Goal: Information Seeking & Learning: Learn about a topic

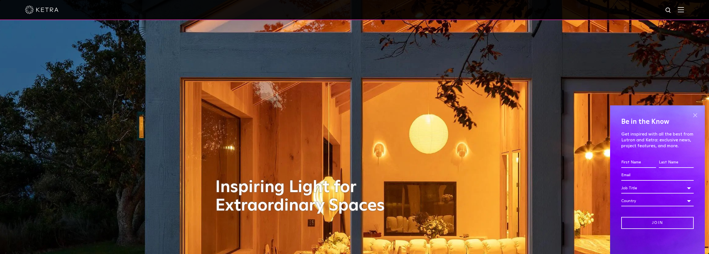
click at [695, 114] on span at bounding box center [695, 115] width 8 height 8
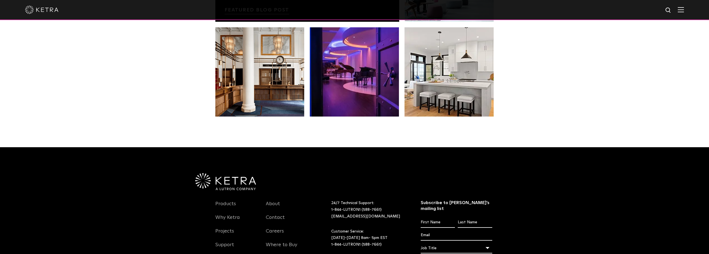
scroll to position [1135, 0]
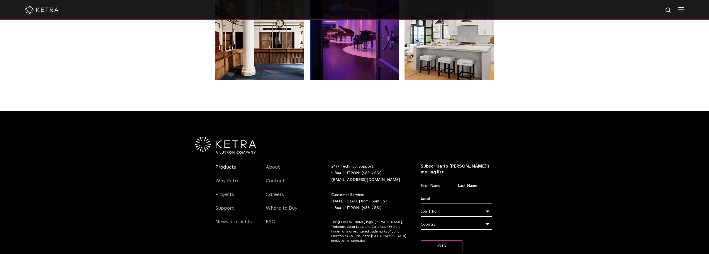
click at [227, 168] on link "Products" at bounding box center [225, 170] width 21 height 13
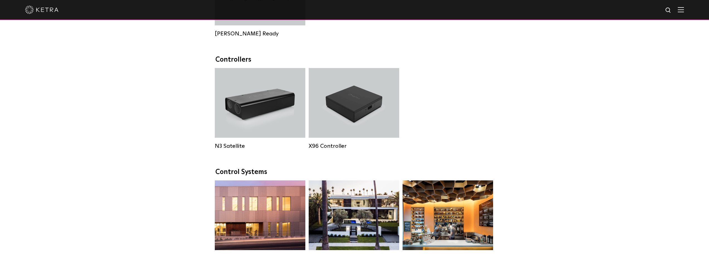
scroll to position [682, 0]
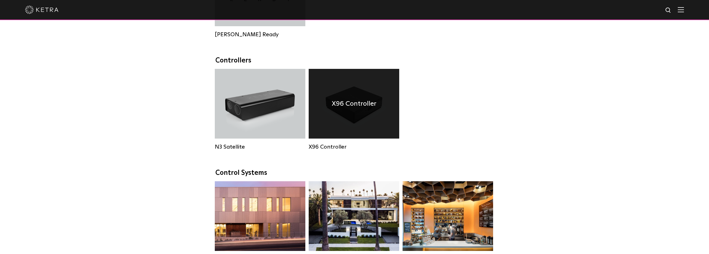
click at [355, 109] on h4 "X96 Controller" at bounding box center [354, 103] width 45 height 11
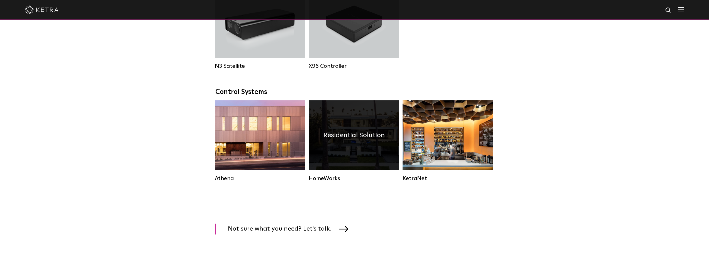
scroll to position [794, 0]
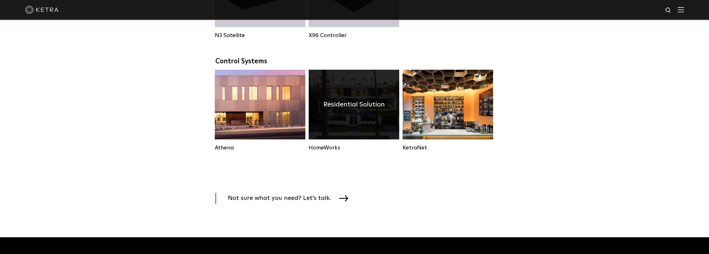
click at [348, 134] on div "Residential Solution" at bounding box center [354, 105] width 91 height 70
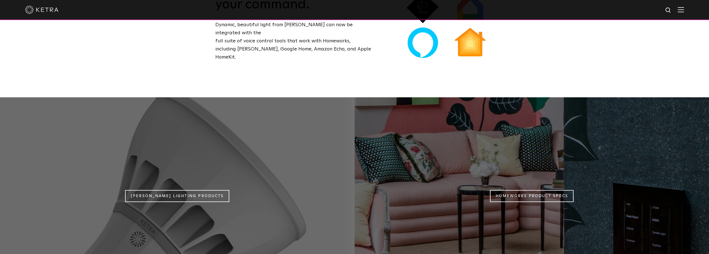
scroll to position [488, 0]
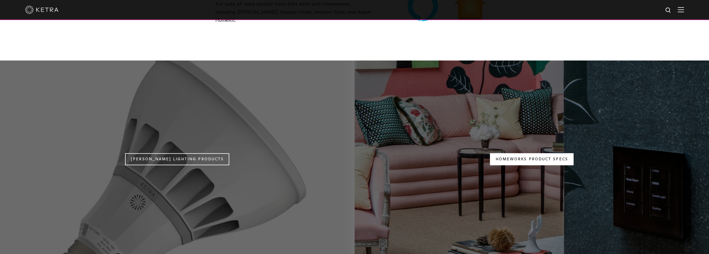
click at [558, 153] on link "Homeworks Product Specs" at bounding box center [532, 159] width 84 height 12
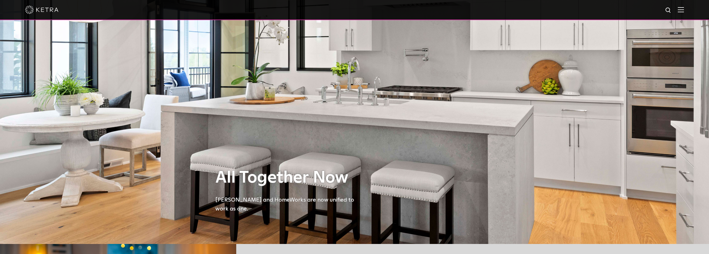
scroll to position [0, 0]
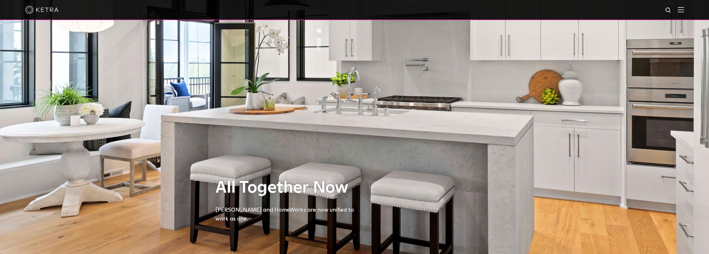
click at [684, 7] on img at bounding box center [681, 9] width 6 height 5
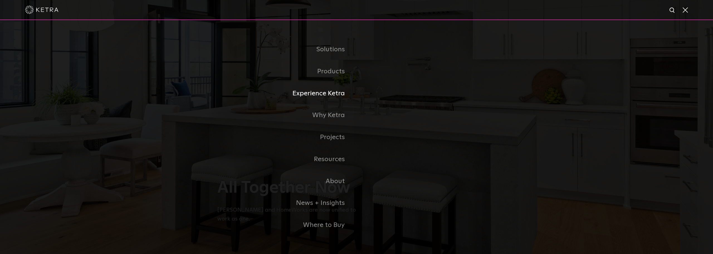
click at [337, 95] on link "Experience Ketra" at bounding box center [286, 93] width 139 height 22
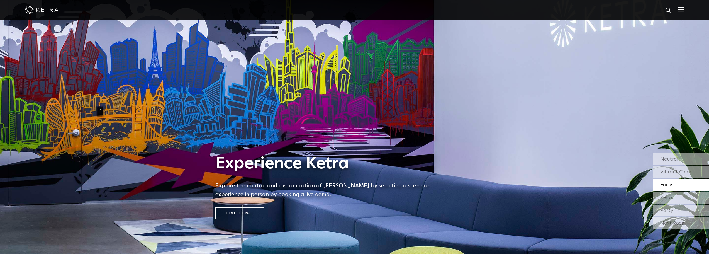
click at [683, 11] on img at bounding box center [681, 9] width 6 height 5
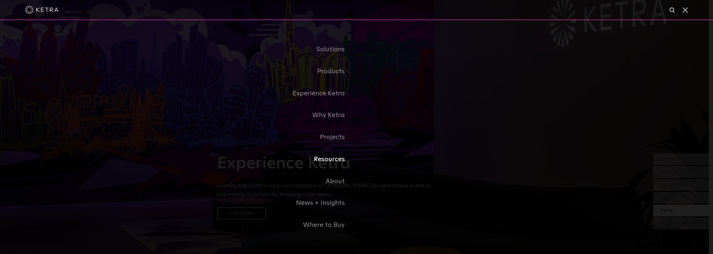
click at [331, 163] on link "Resources" at bounding box center [286, 159] width 139 height 22
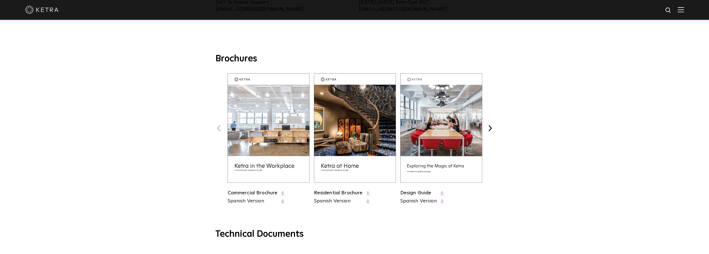
scroll to position [188, 0]
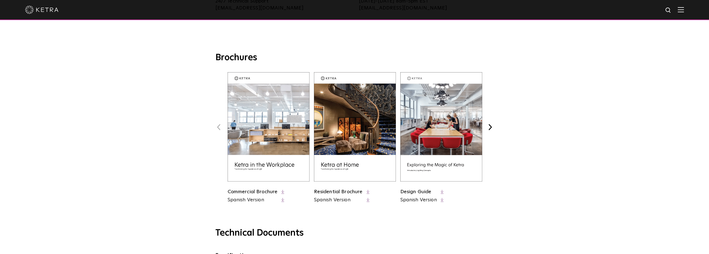
click at [353, 193] on link "Residential Brochure" at bounding box center [338, 191] width 49 height 5
click at [441, 147] on img at bounding box center [441, 126] width 82 height 109
